Goal: Navigation & Orientation: Find specific page/section

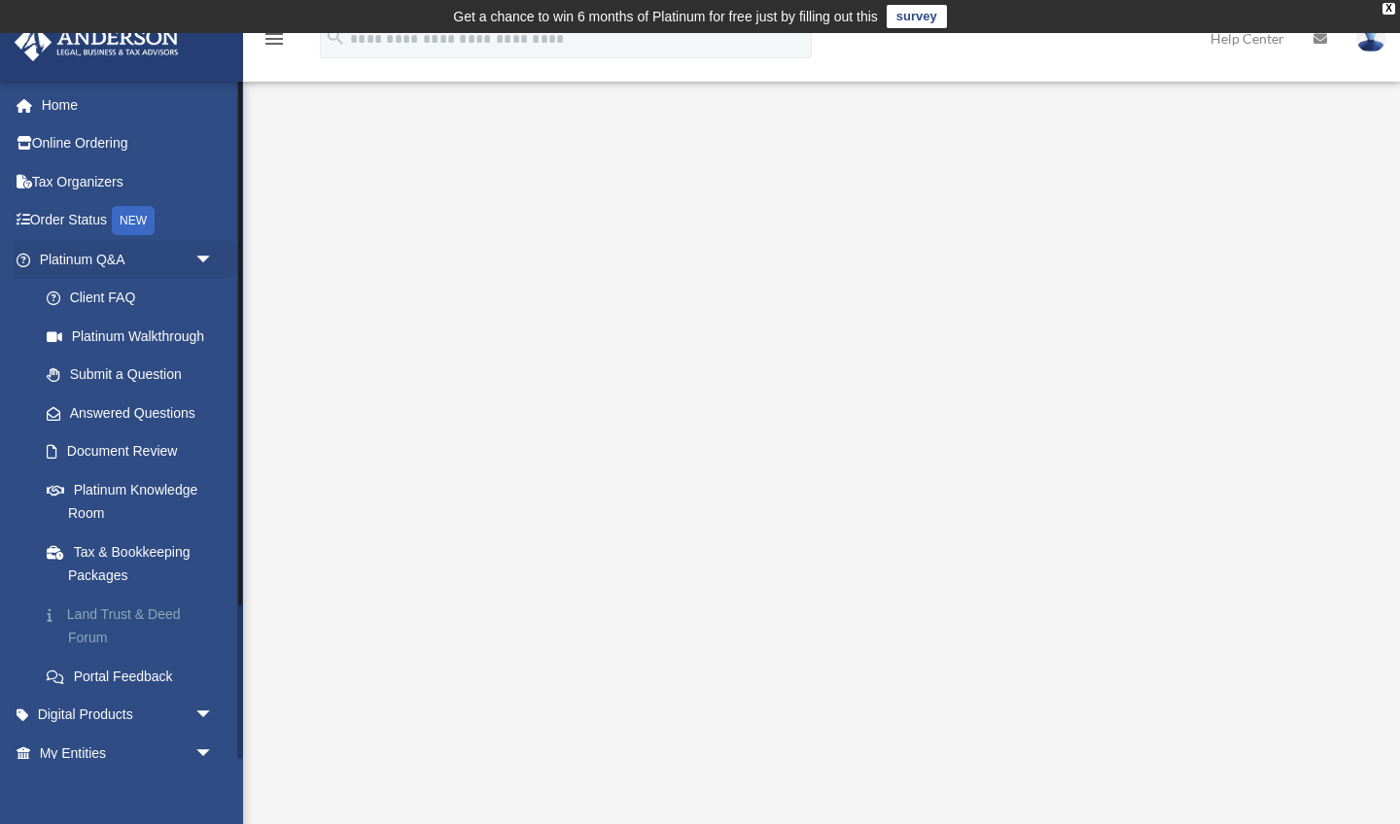
click at [113, 603] on link "Land Trust & Deed Forum" at bounding box center [135, 626] width 216 height 62
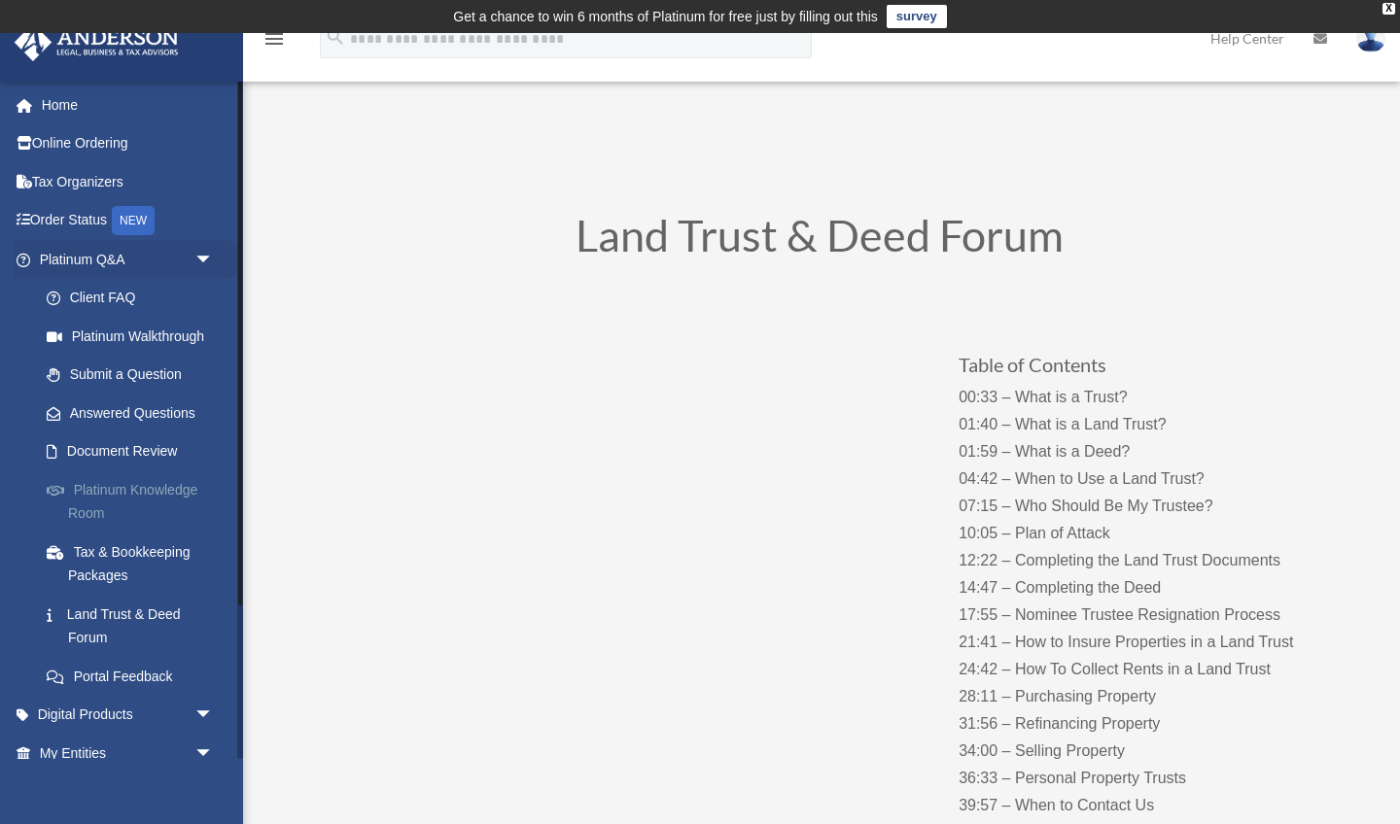
click at [184, 478] on link "Platinum Knowledge Room" at bounding box center [135, 502] width 216 height 62
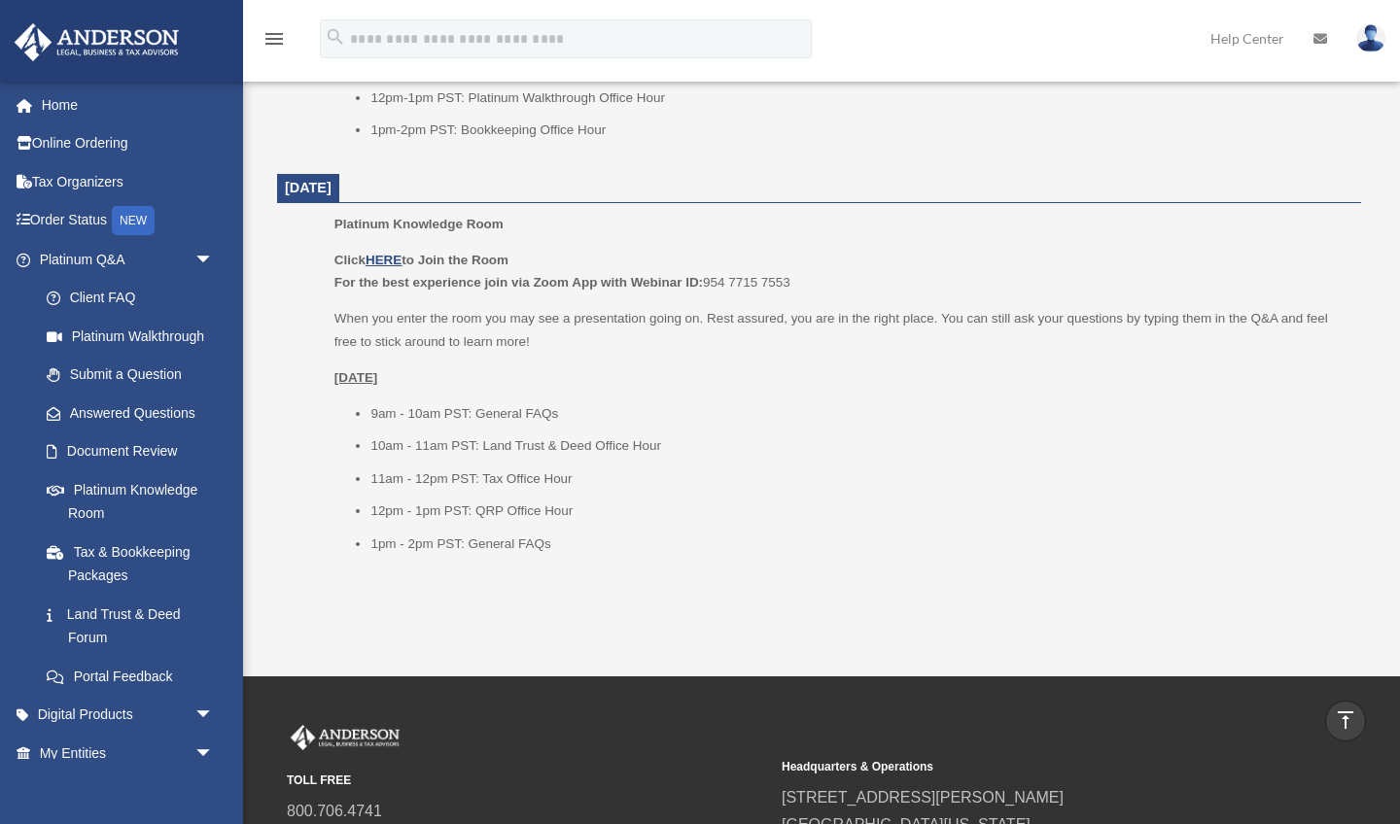
scroll to position [2420, 0]
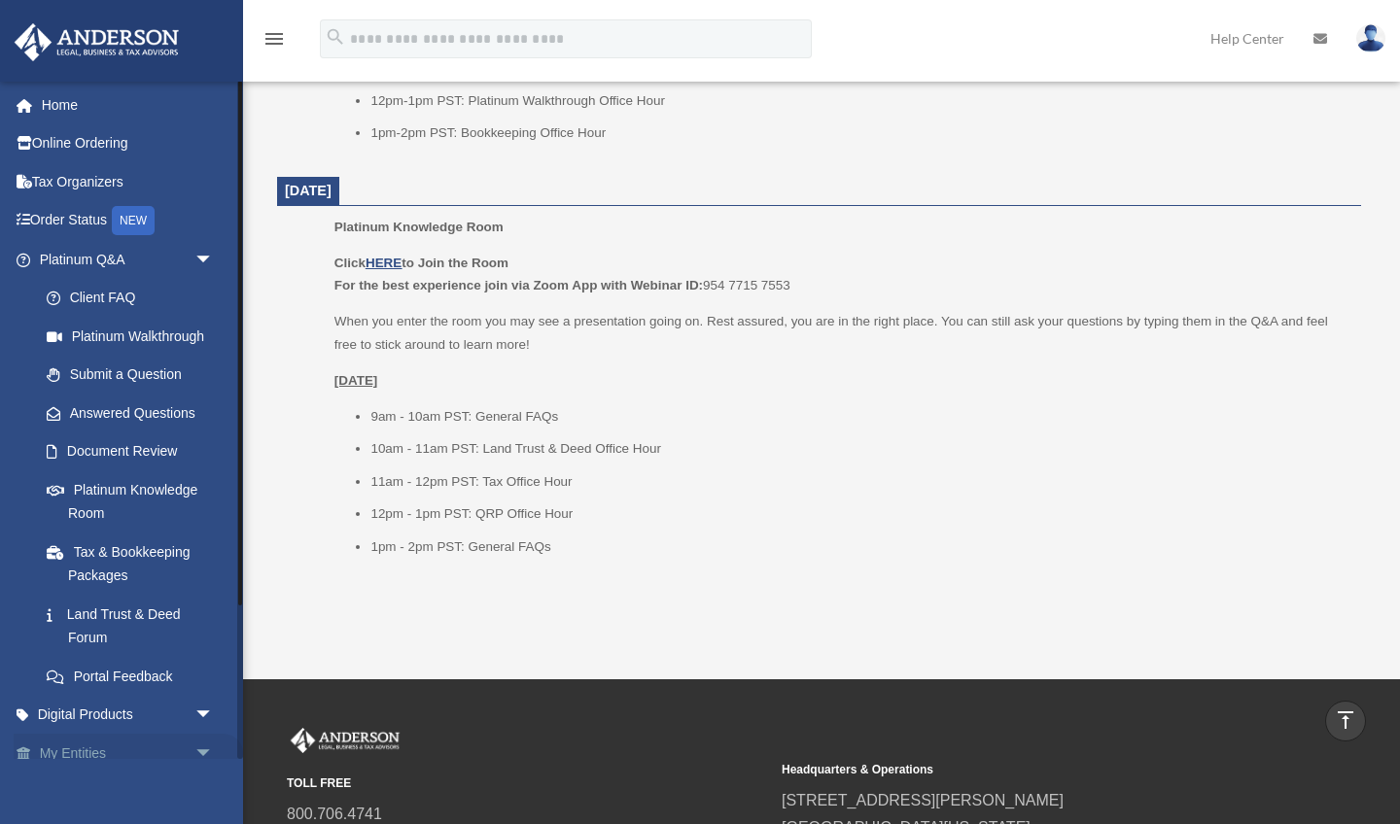
click at [195, 738] on span "arrow_drop_down" at bounding box center [213, 754] width 39 height 40
click at [64, 749] on link "My Entities arrow_drop_up" at bounding box center [128, 753] width 229 height 39
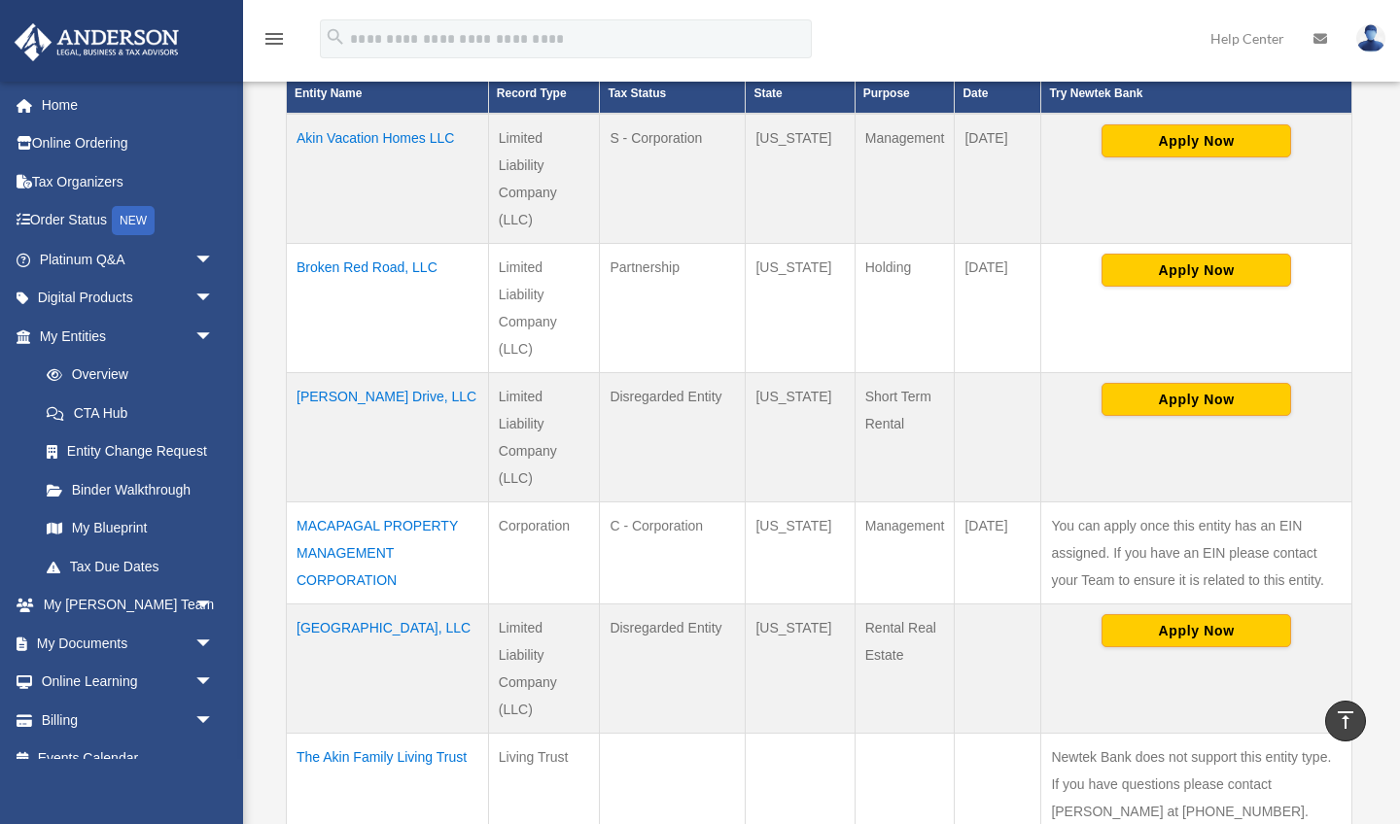
scroll to position [516, 0]
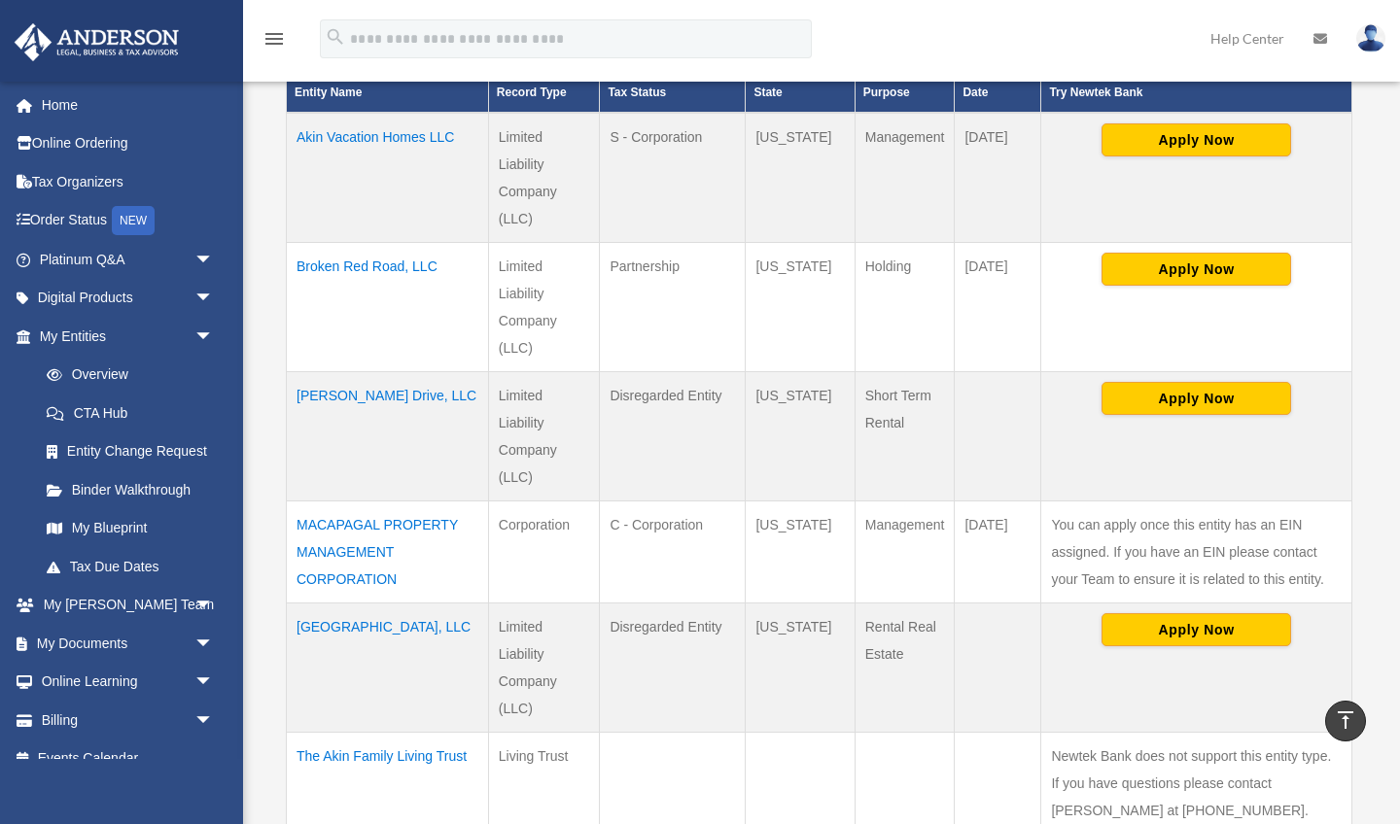
click at [355, 544] on td "MACAPAGAL PROPERTY MANAGEMENT CORPORATION" at bounding box center [388, 552] width 202 height 102
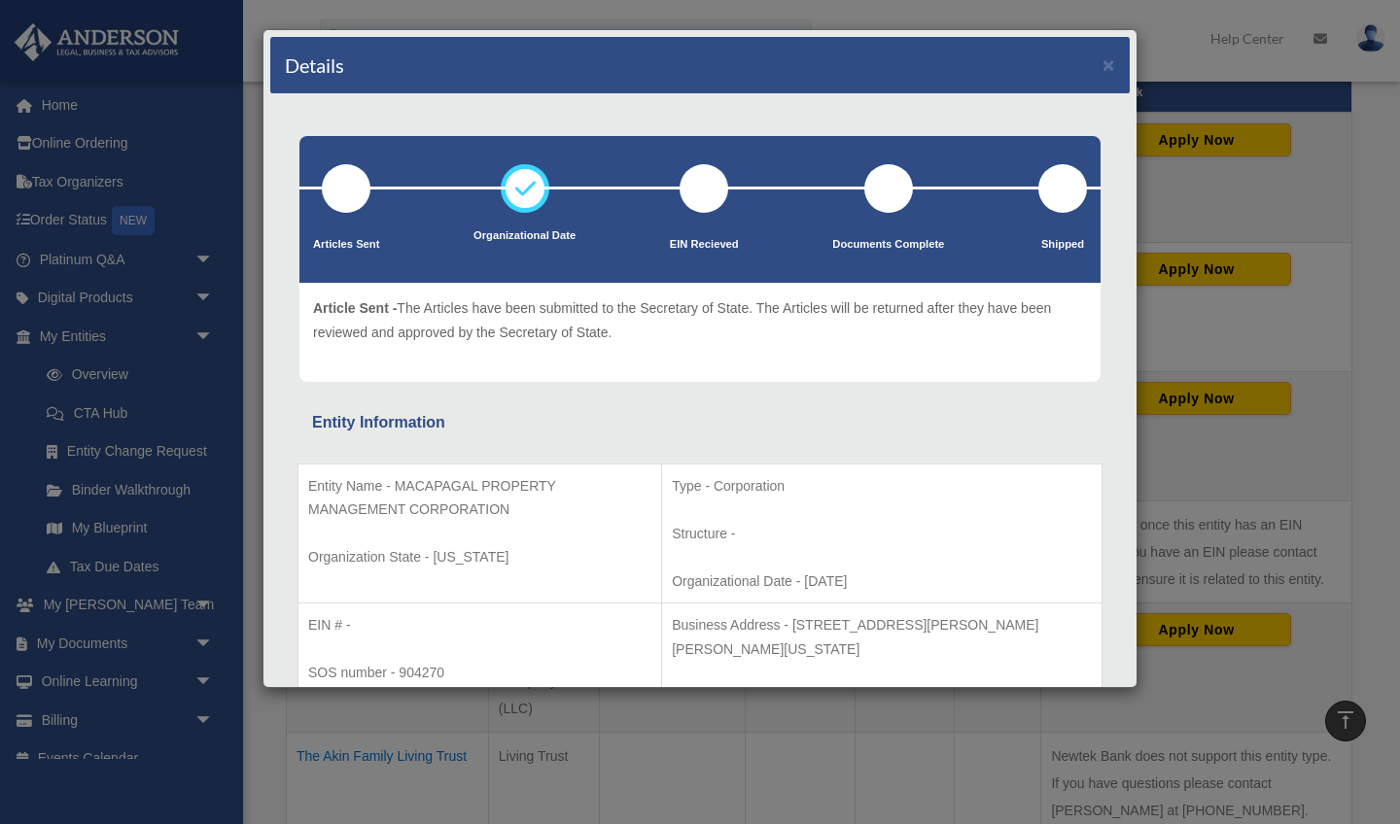
scroll to position [0, 0]
click at [1104, 69] on button "×" at bounding box center [1108, 64] width 13 height 20
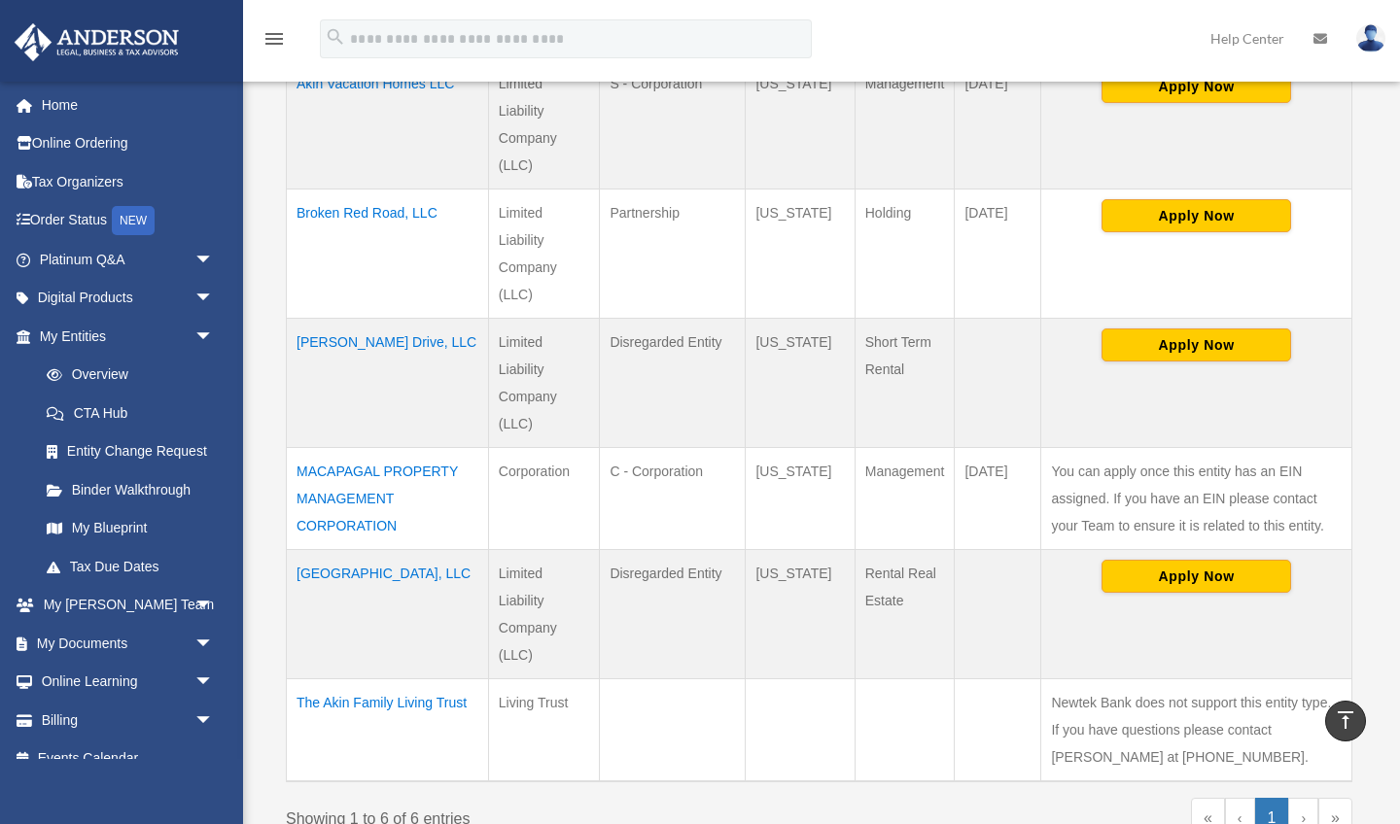
scroll to position [570, 0]
click at [344, 571] on td "Tall Pine Lake, LLC" at bounding box center [388, 613] width 202 height 129
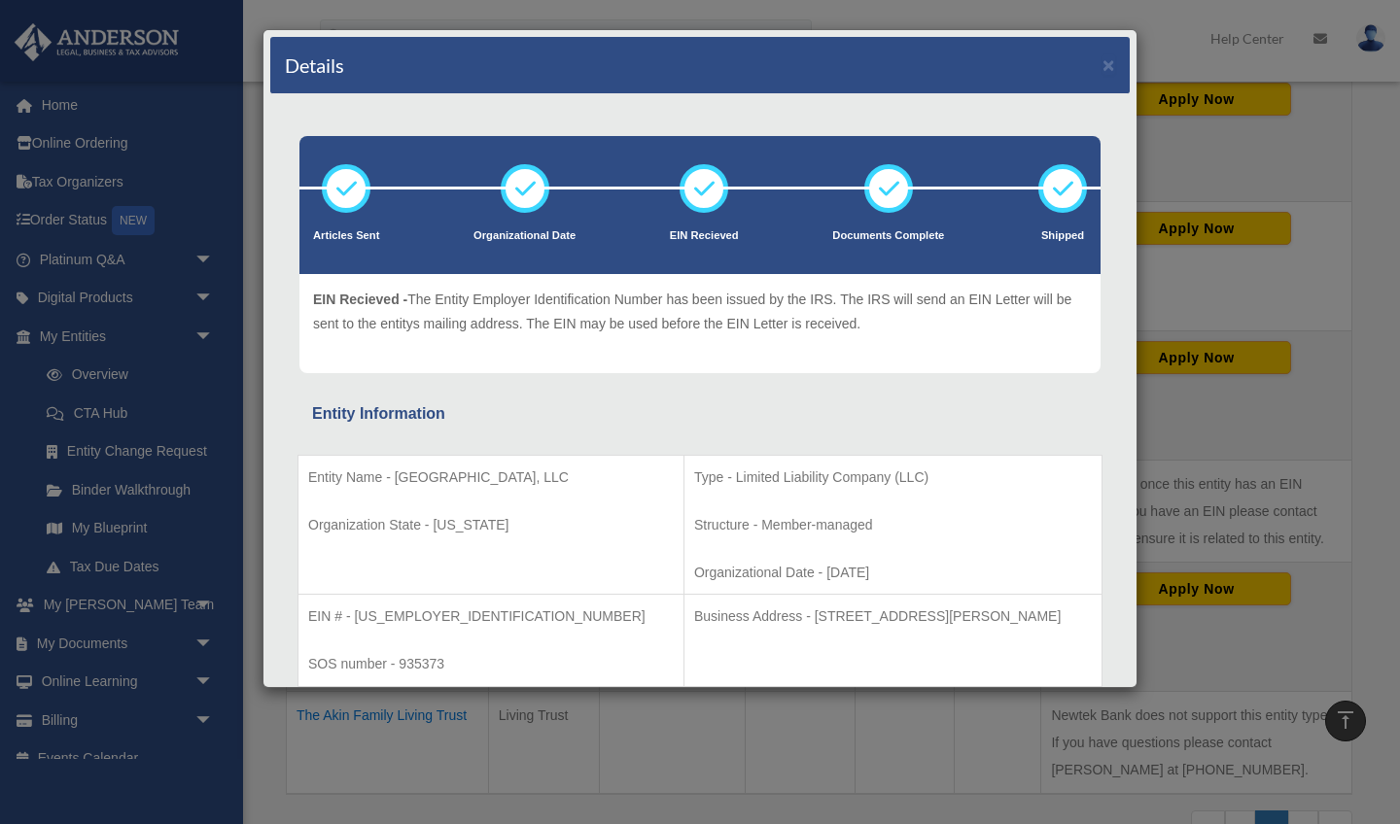
scroll to position [0, 0]
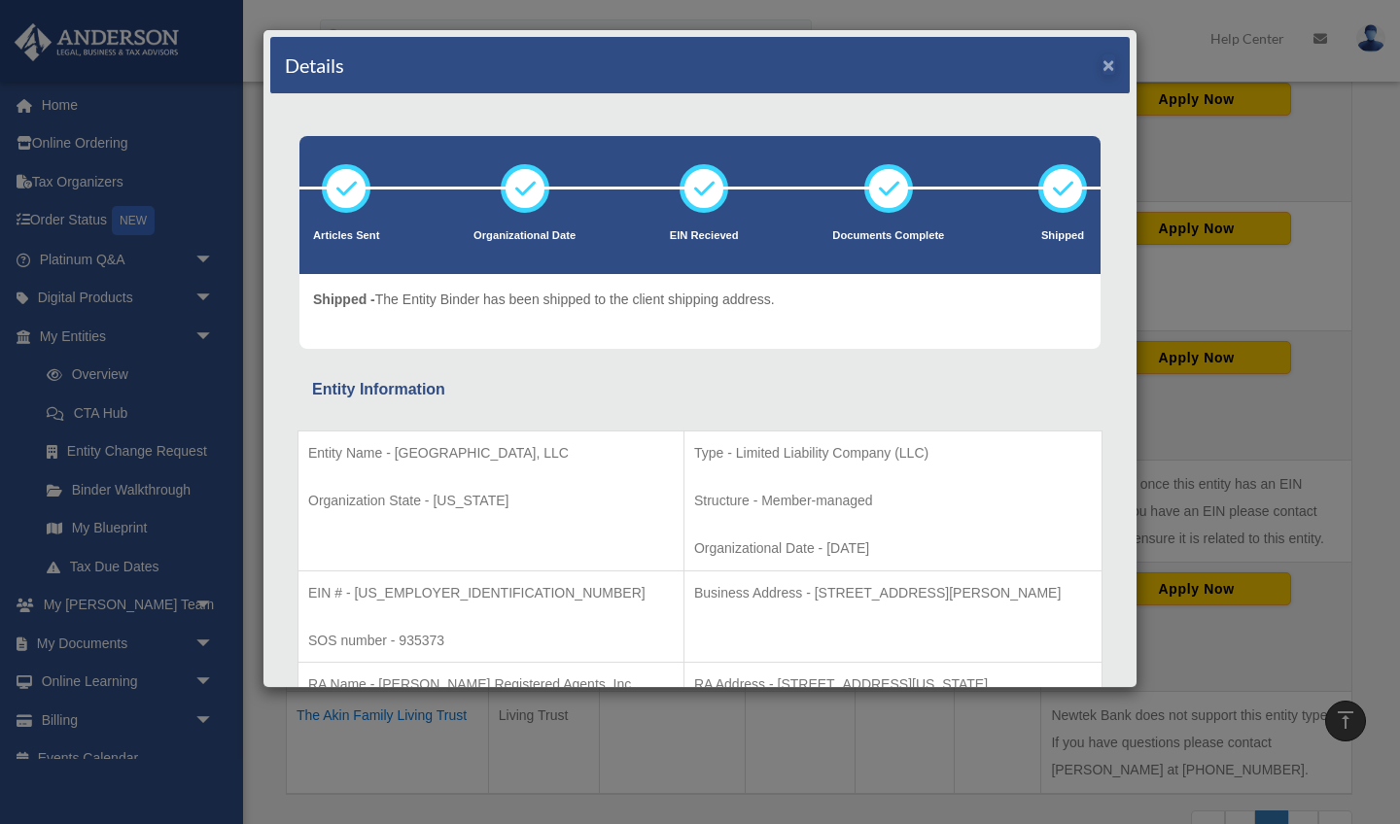
click at [1106, 69] on button "×" at bounding box center [1108, 64] width 13 height 20
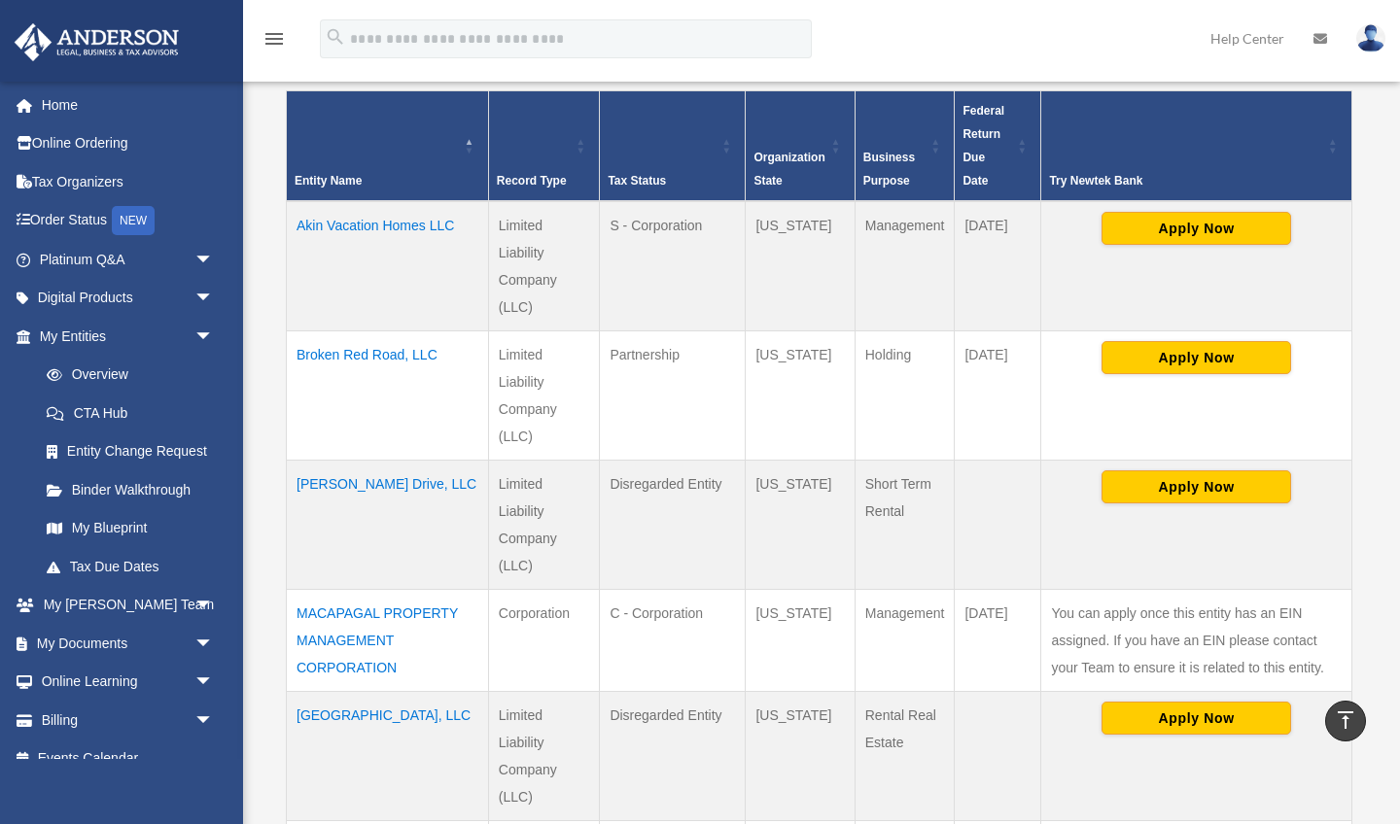
scroll to position [310, 0]
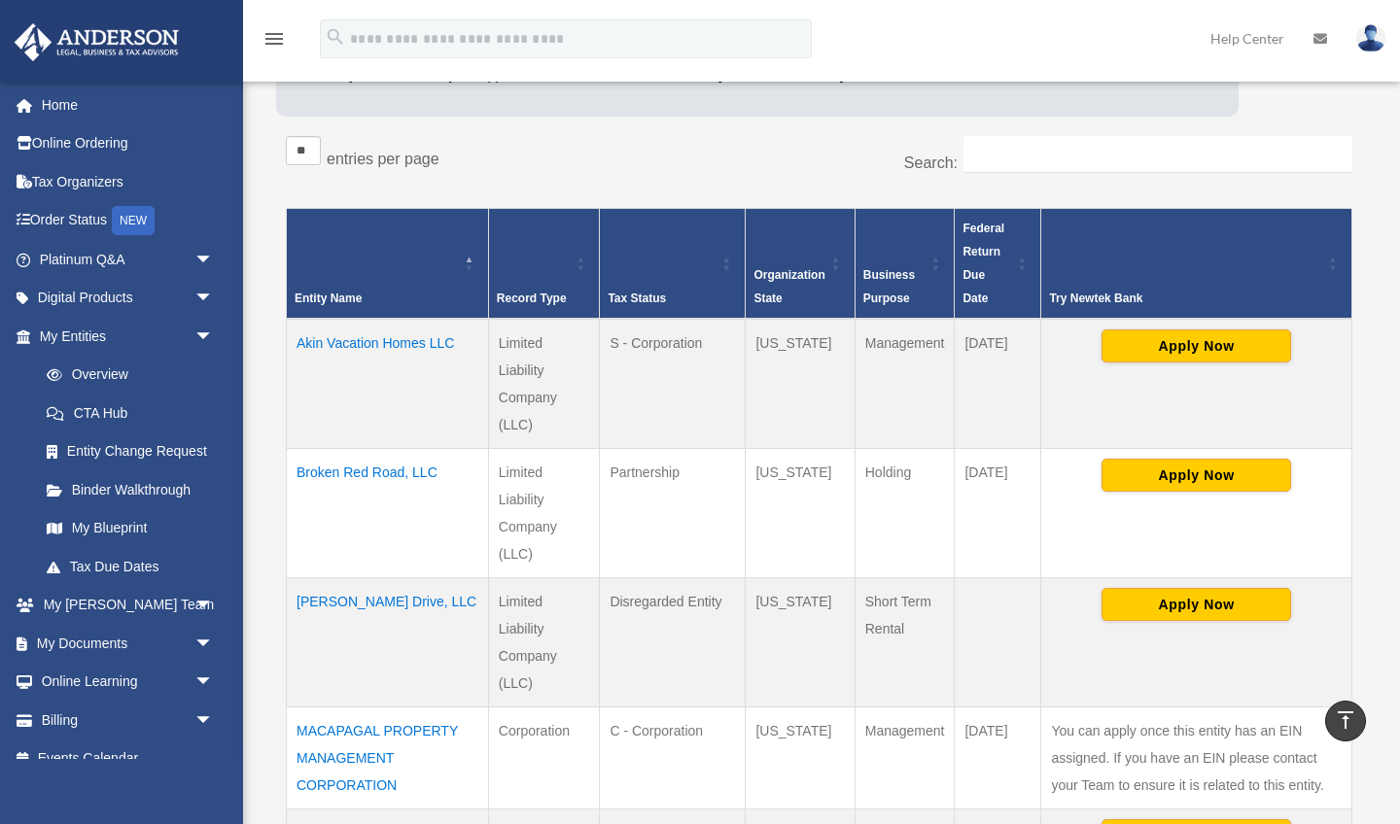
click at [404, 334] on td "Akin Vacation Homes LLC" at bounding box center [388, 384] width 202 height 130
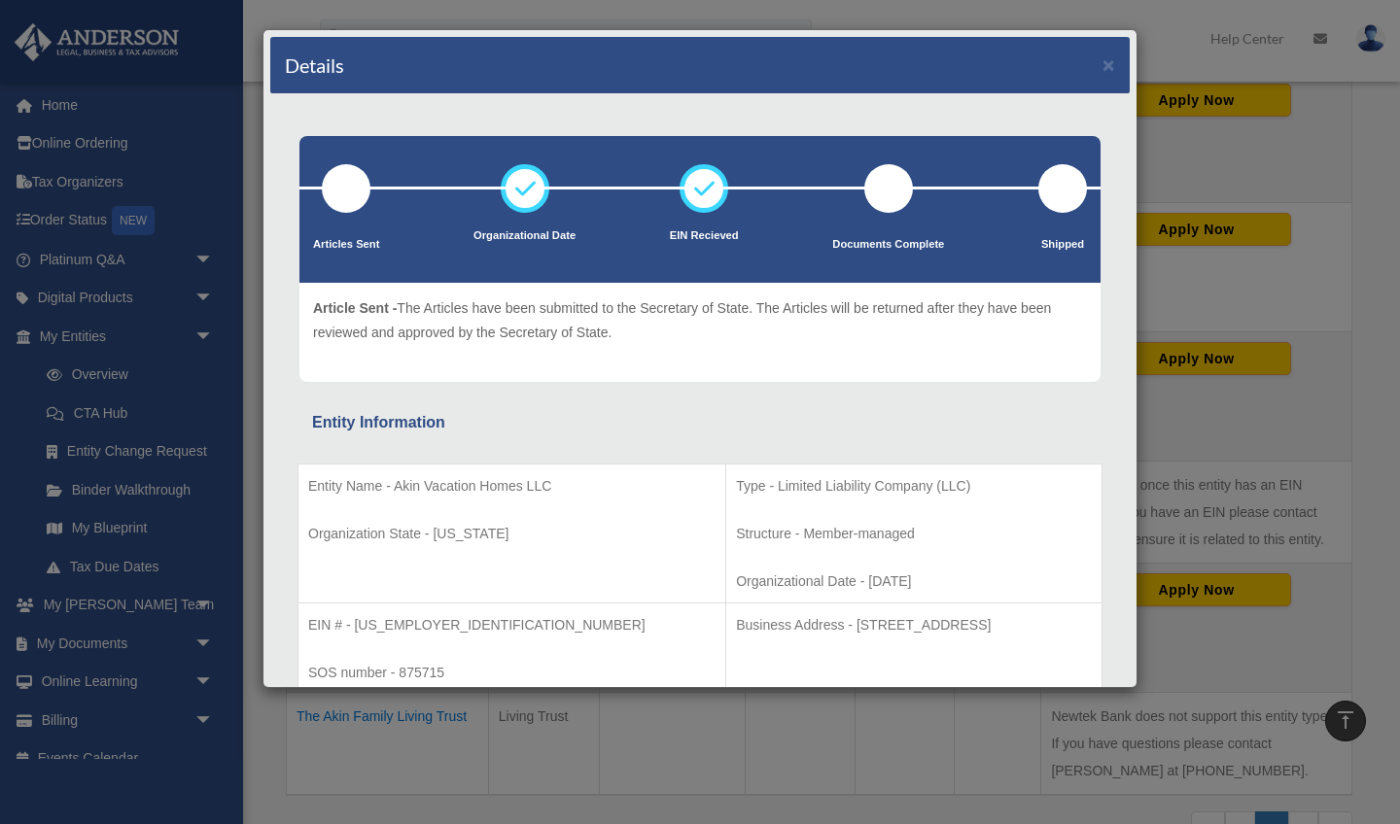
scroll to position [0, 0]
click at [1106, 65] on button "×" at bounding box center [1108, 64] width 13 height 20
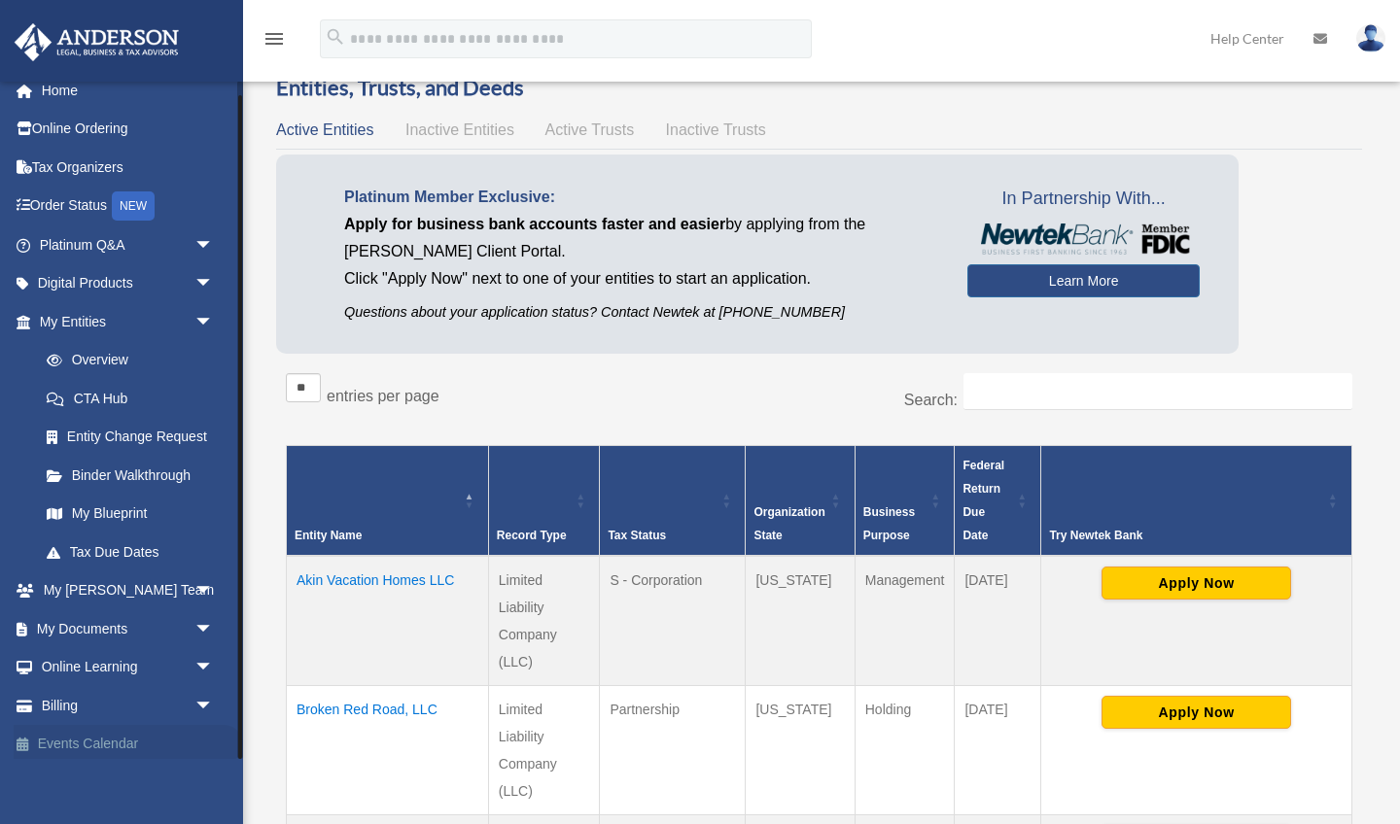
scroll to position [74, 0]
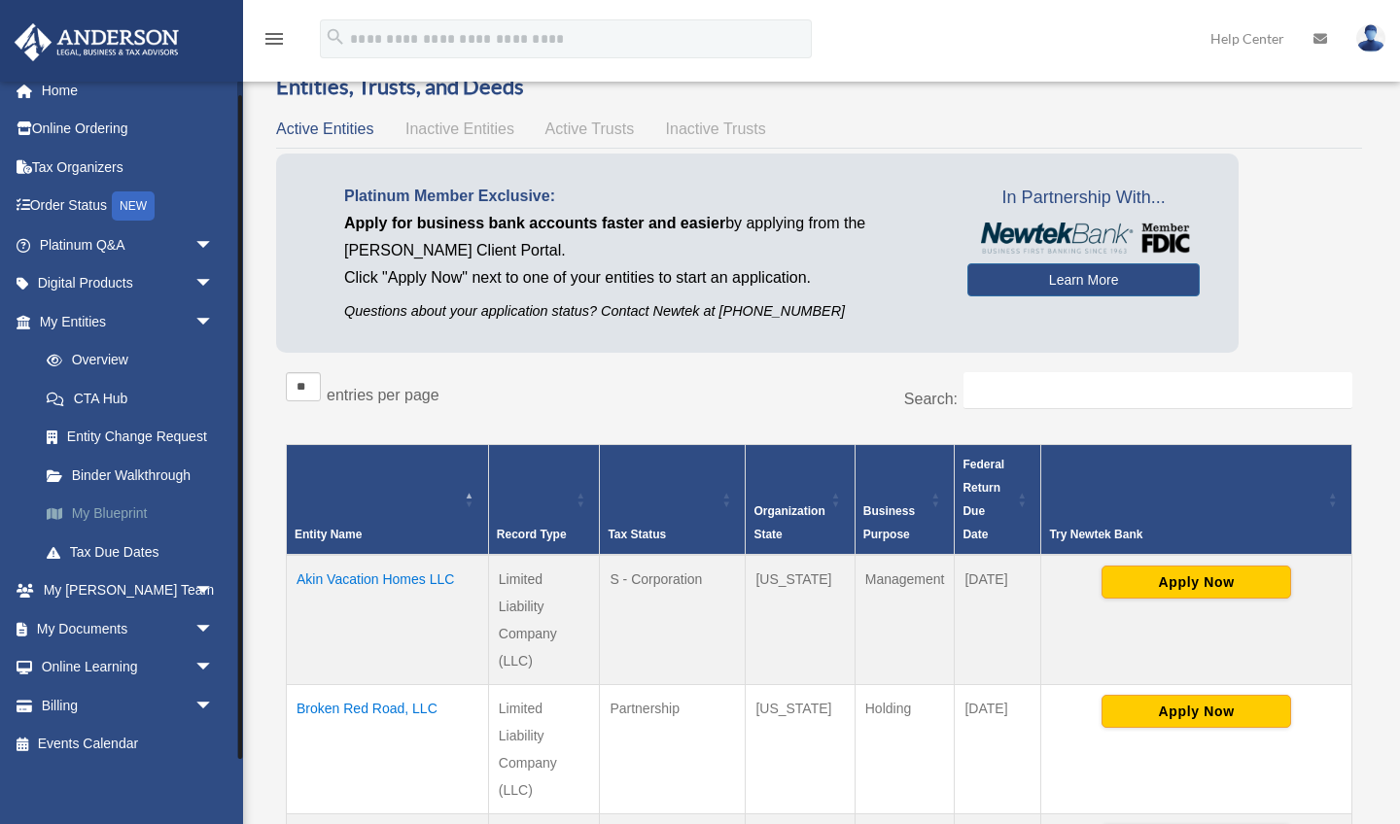
click at [128, 506] on link "My Blueprint" at bounding box center [135, 514] width 216 height 39
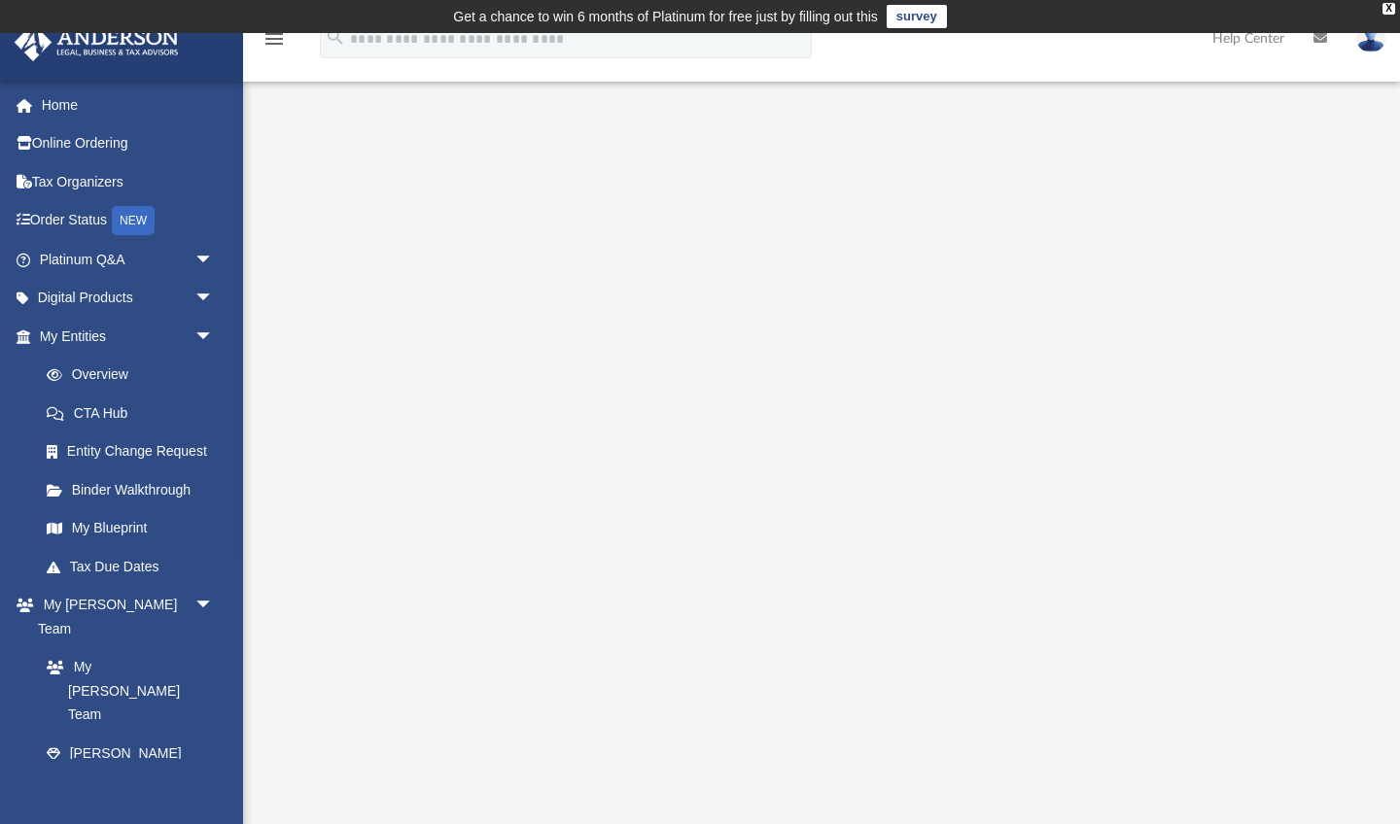
scroll to position [9, 0]
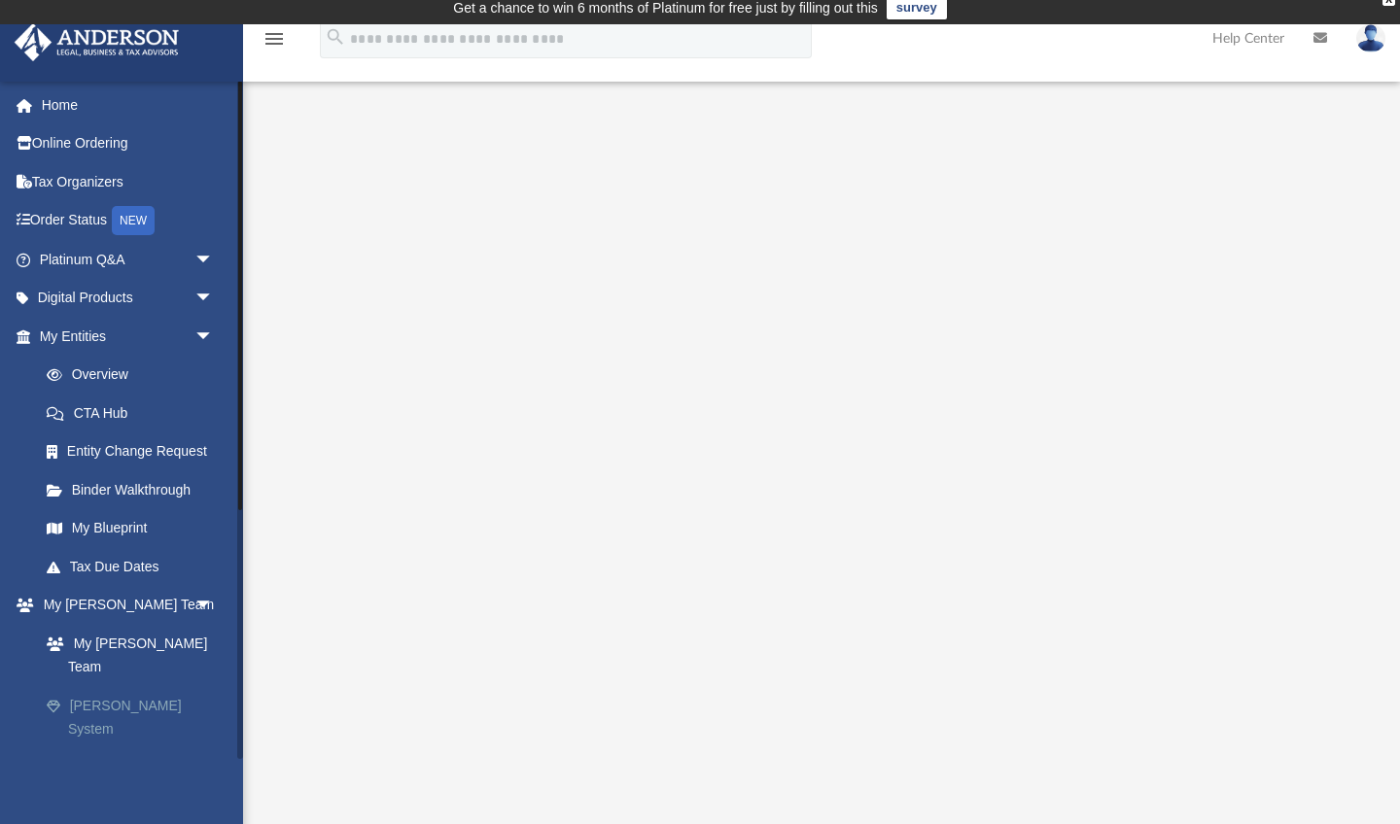
click at [134, 686] on link "[PERSON_NAME] System" at bounding box center [135, 717] width 216 height 62
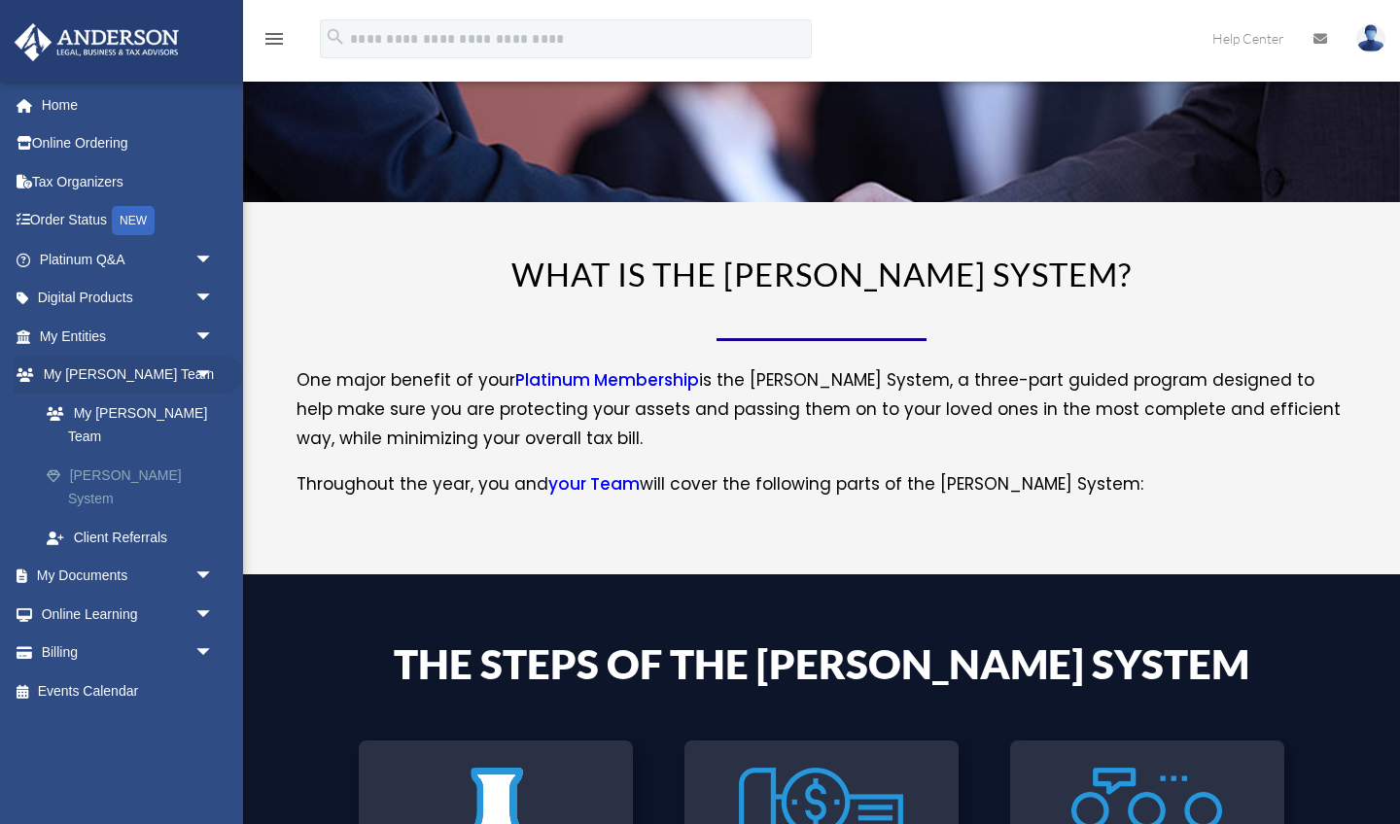
scroll to position [147, 0]
click at [106, 672] on link "Events Calendar" at bounding box center [128, 691] width 229 height 39
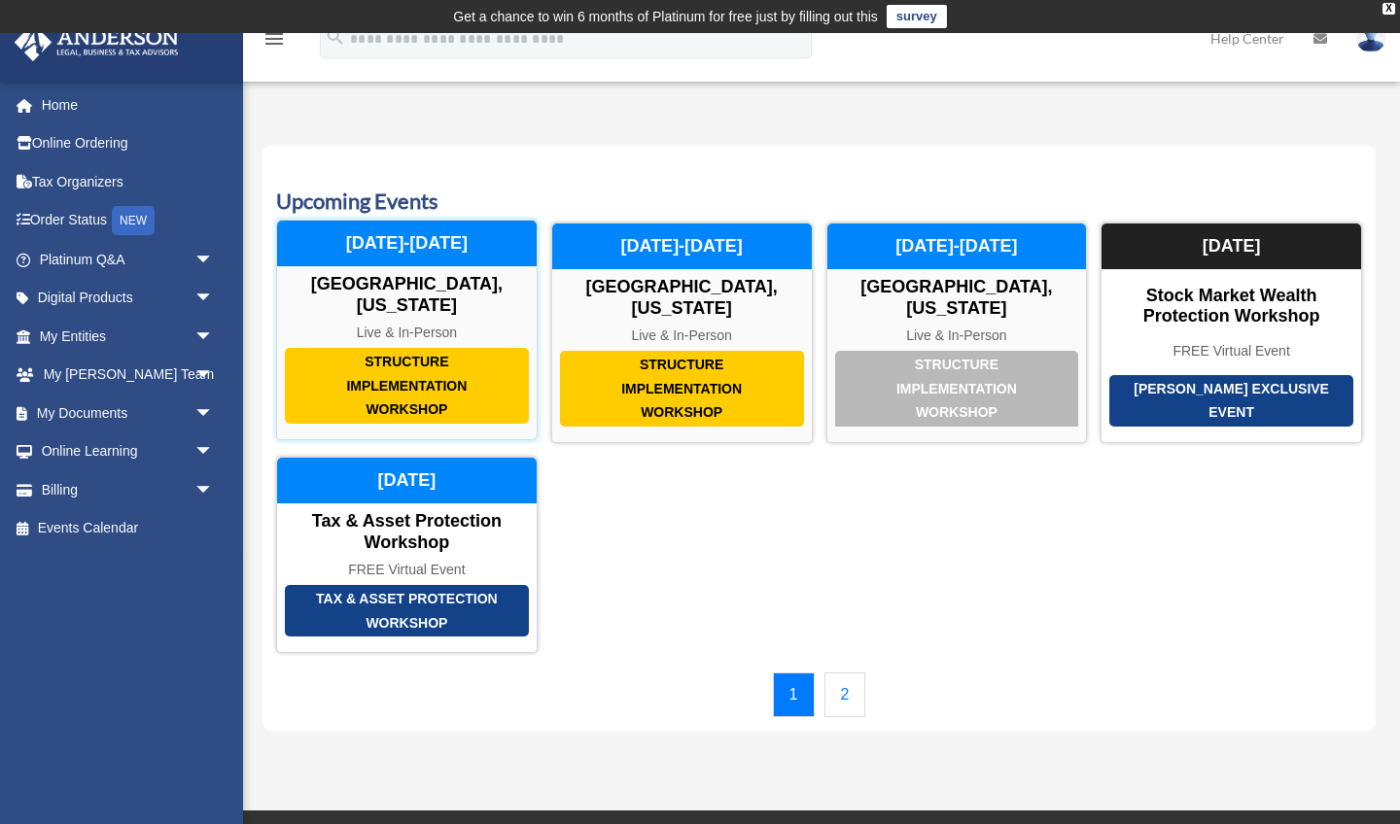
click at [482, 365] on div "Structure Implementation Workshop" at bounding box center [407, 386] width 244 height 76
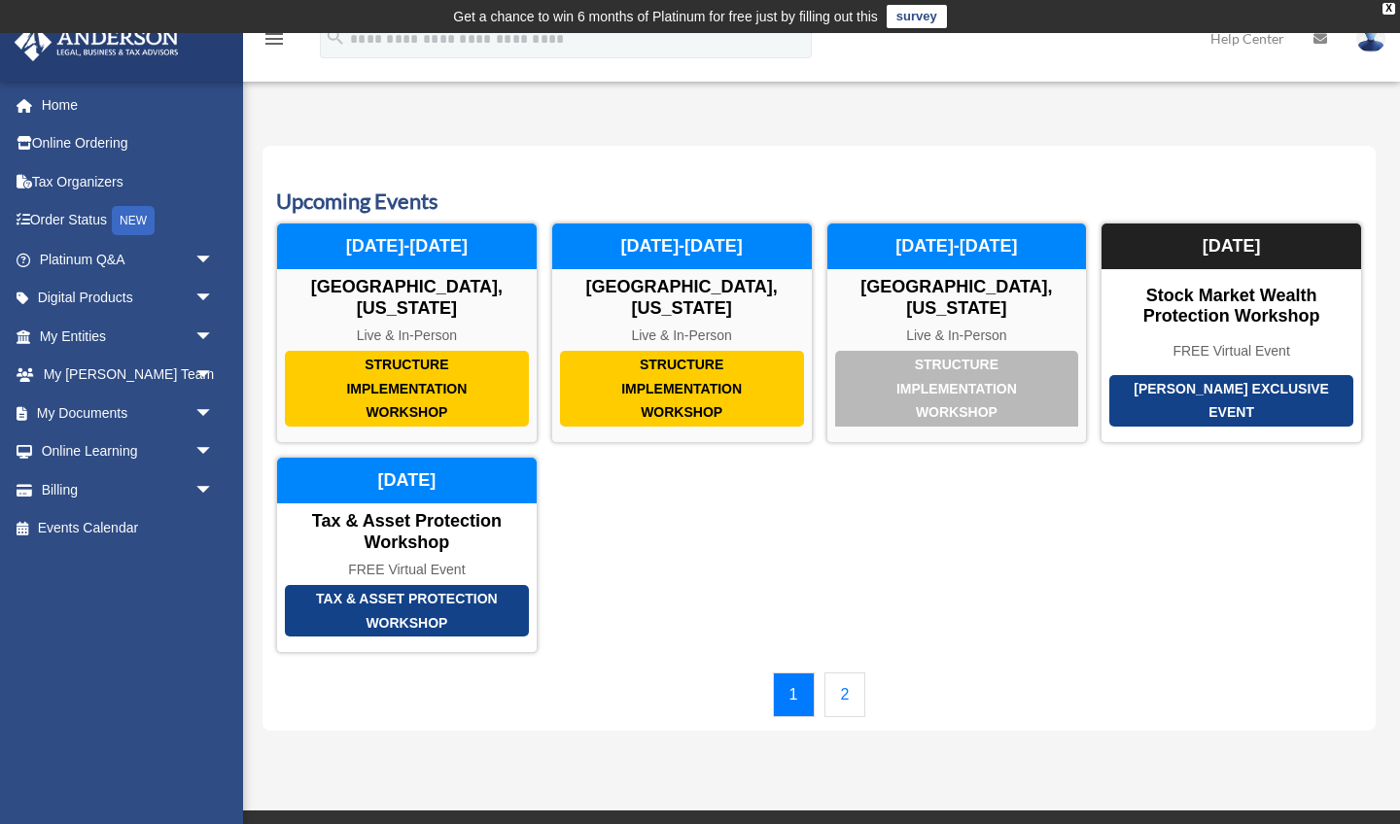
click at [1369, 50] on img at bounding box center [1370, 38] width 29 height 28
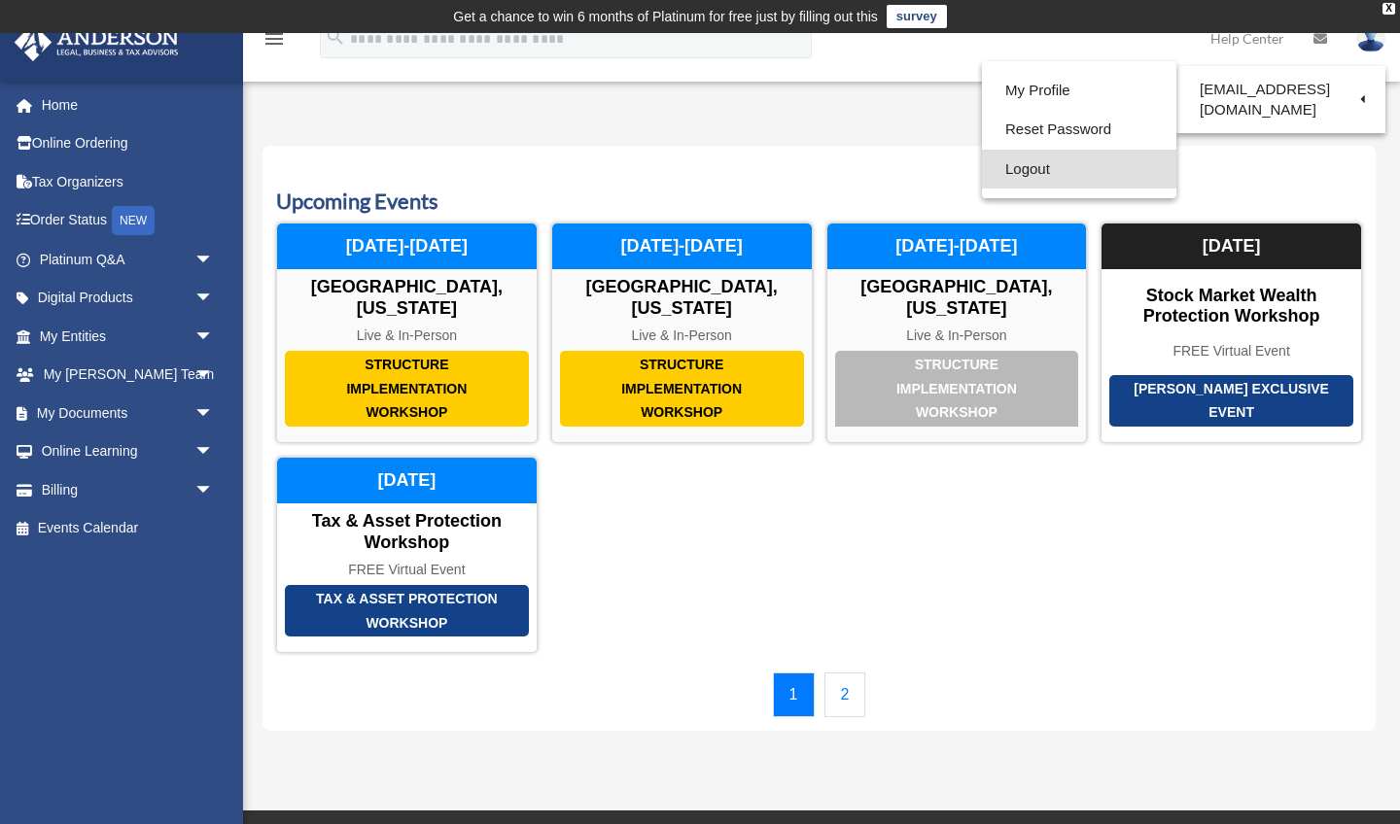
click at [1024, 167] on link "Logout" at bounding box center [1079, 170] width 194 height 40
